Goal: Find contact information: Find contact information

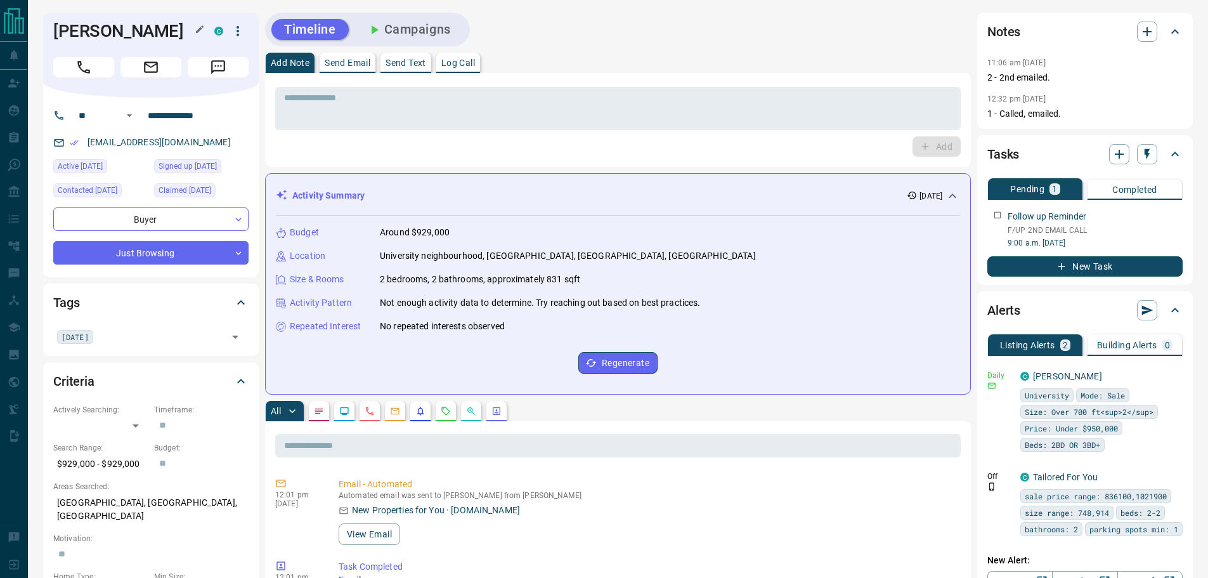
click at [133, 35] on h1 "[PERSON_NAME]" at bounding box center [124, 31] width 142 height 20
copy div "[PERSON_NAME]"
drag, startPoint x: 220, startPoint y: 114, endPoint x: 141, endPoint y: 114, distance: 79.3
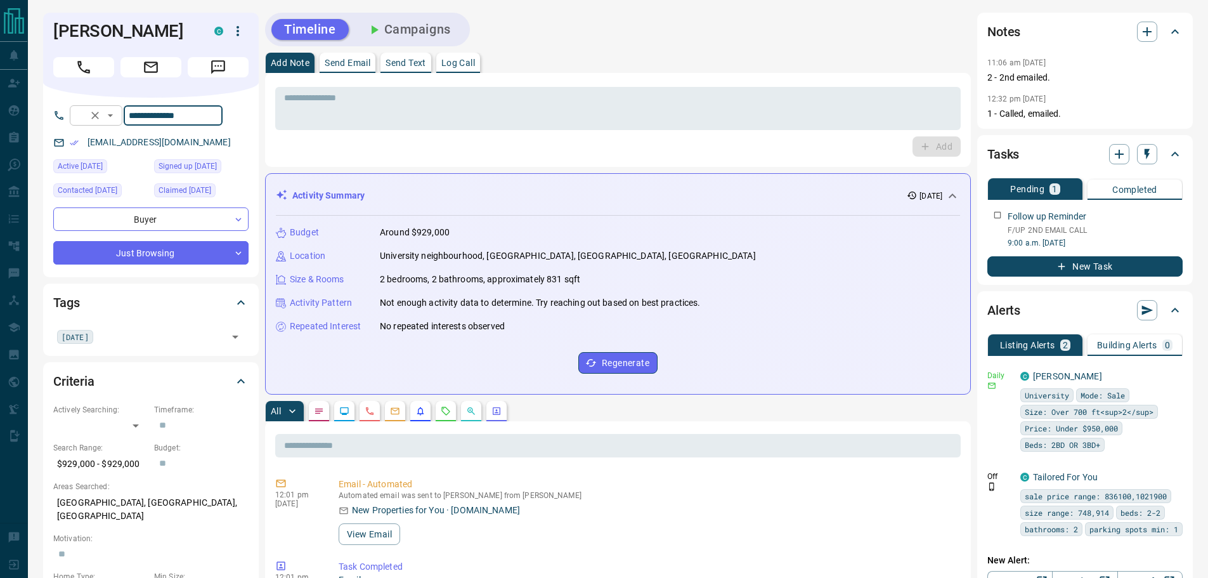
click at [141, 114] on div "**********" at bounding box center [146, 115] width 153 height 20
drag, startPoint x: 204, startPoint y: 141, endPoint x: 87, endPoint y: 148, distance: 116.9
click at [87, 148] on div "[EMAIL_ADDRESS][DOMAIN_NAME]" at bounding box center [150, 142] width 195 height 21
copy link "[EMAIL_ADDRESS][DOMAIN_NAME]"
drag, startPoint x: 190, startPoint y: 502, endPoint x: 57, endPoint y: 506, distance: 133.2
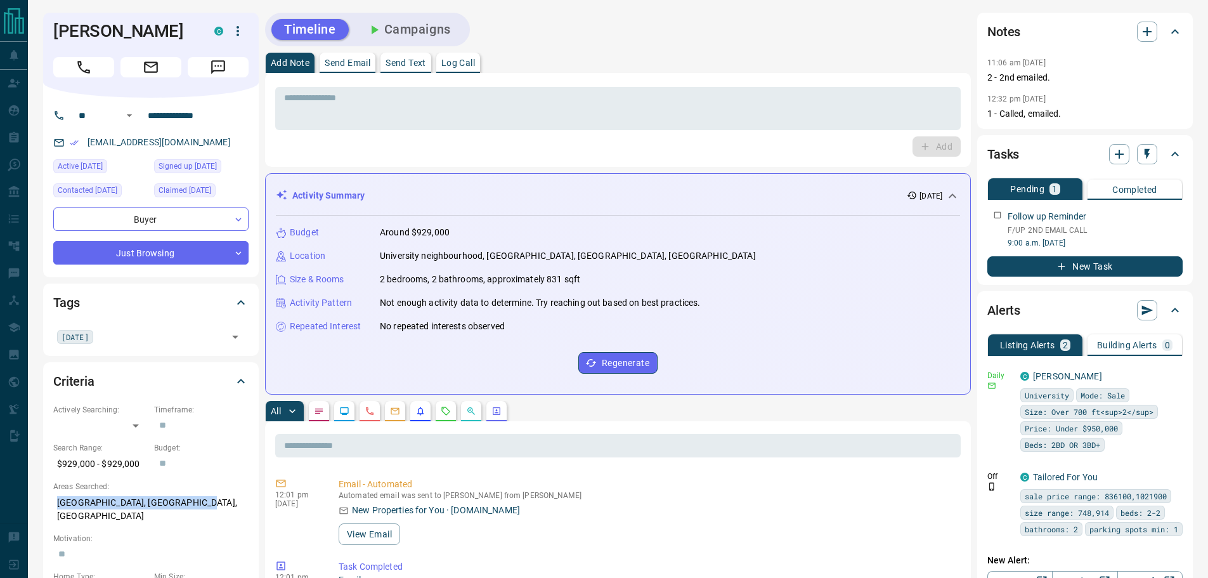
click at [57, 506] on p "[GEOGRAPHIC_DATA], [GEOGRAPHIC_DATA], [GEOGRAPHIC_DATA]" at bounding box center [150, 509] width 195 height 34
copy p "[GEOGRAPHIC_DATA], [GEOGRAPHIC_DATA], [GEOGRAPHIC_DATA]"
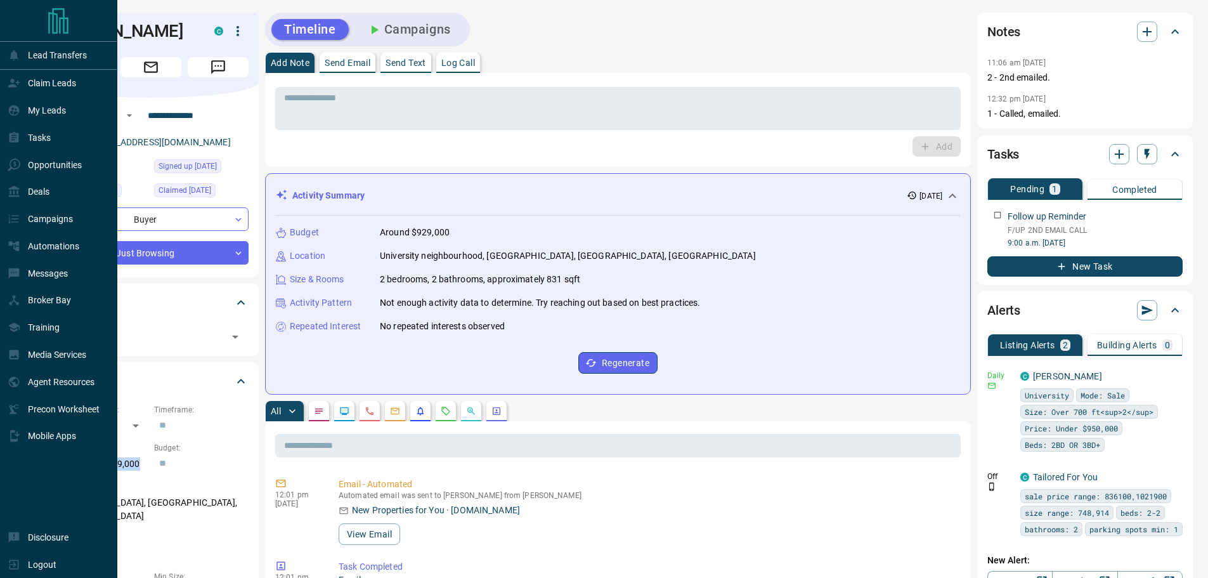
drag, startPoint x: 144, startPoint y: 462, endPoint x: 119, endPoint y: 464, distance: 24.8
click at [119, 464] on p "$929,000 - $929,000" at bounding box center [100, 463] width 94 height 21
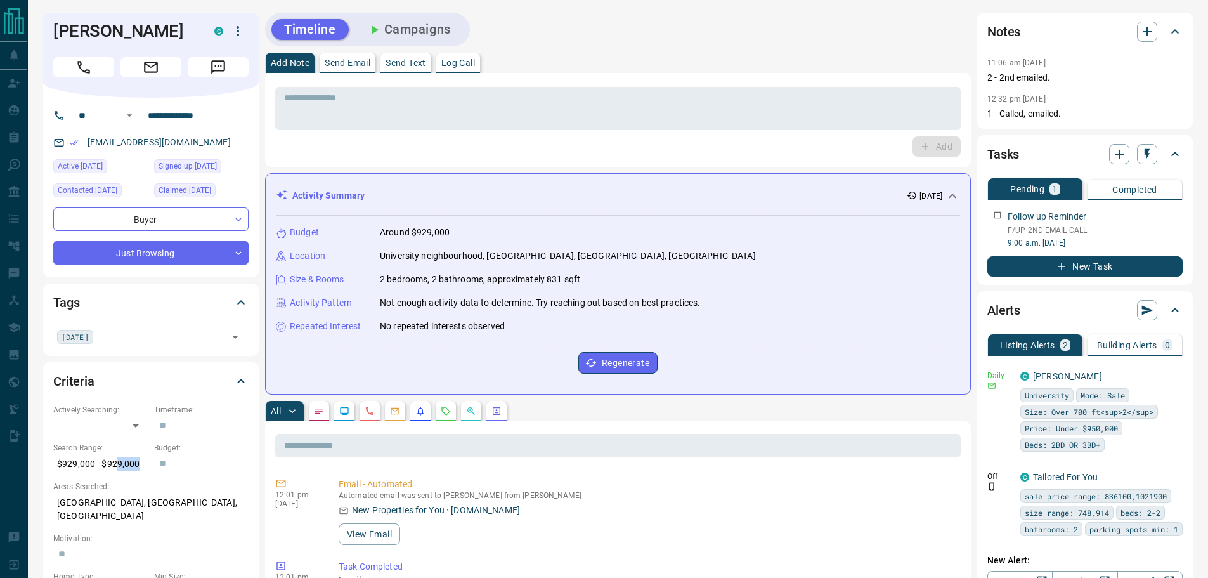
click at [119, 464] on p "$929,000 - $929,000" at bounding box center [100, 463] width 94 height 21
